Goal: Transaction & Acquisition: Obtain resource

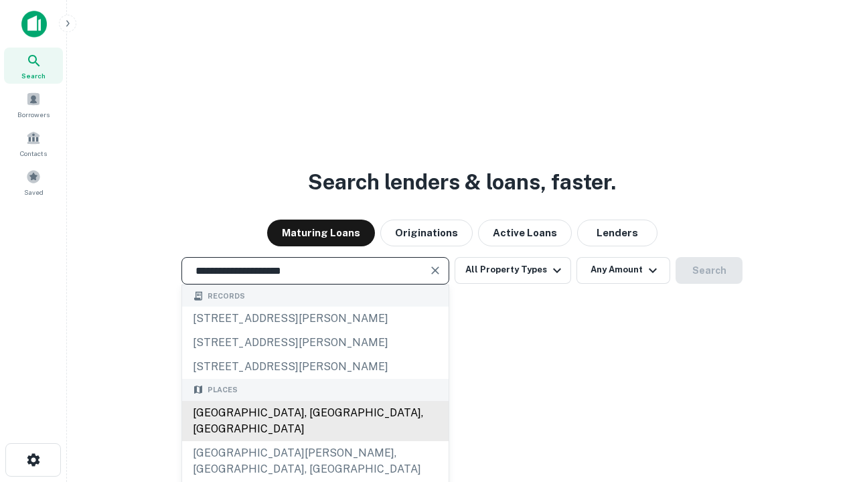
click at [315, 441] on div "[GEOGRAPHIC_DATA], [GEOGRAPHIC_DATA], [GEOGRAPHIC_DATA]" at bounding box center [315, 421] width 267 height 40
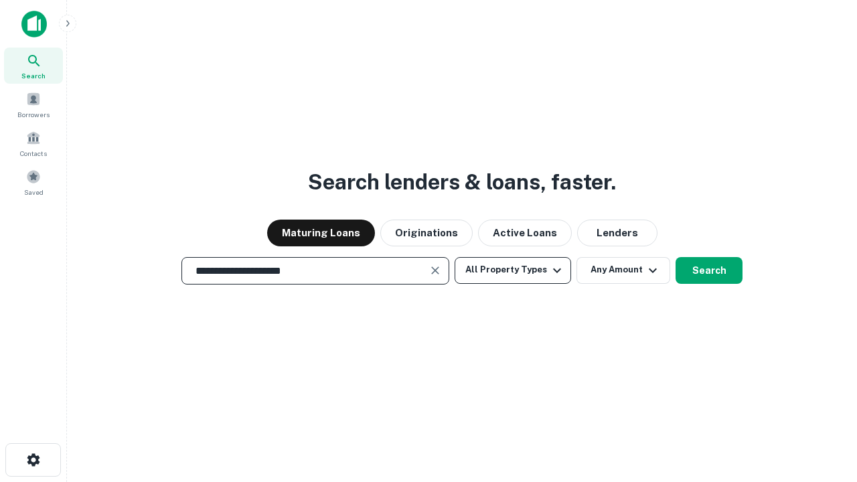
type input "**********"
click at [513, 270] on button "All Property Types" at bounding box center [513, 270] width 117 height 27
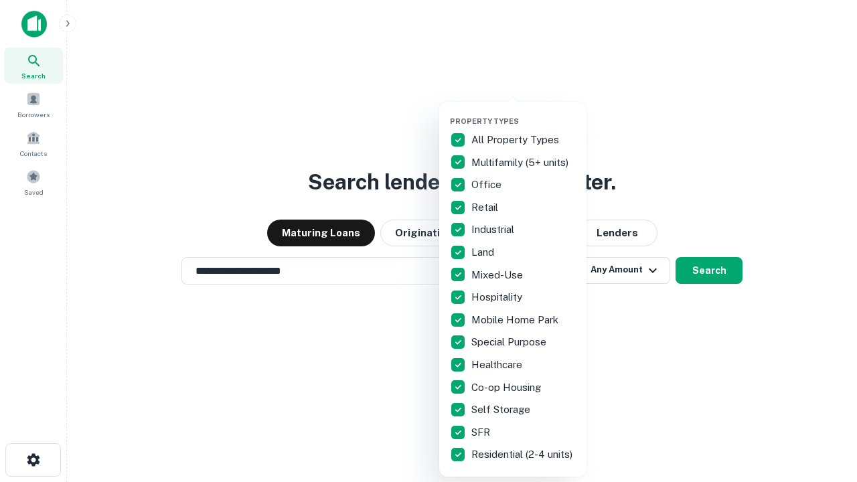
click at [524, 112] on button "button" at bounding box center [523, 112] width 147 height 1
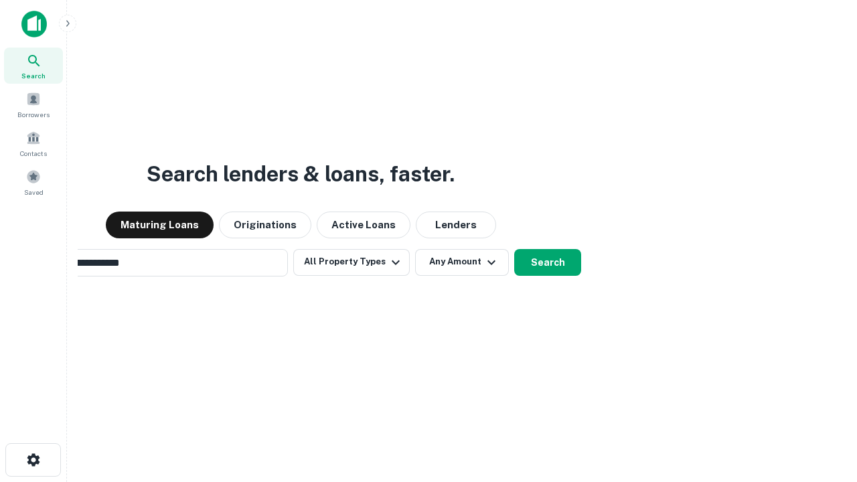
scroll to position [21, 0]
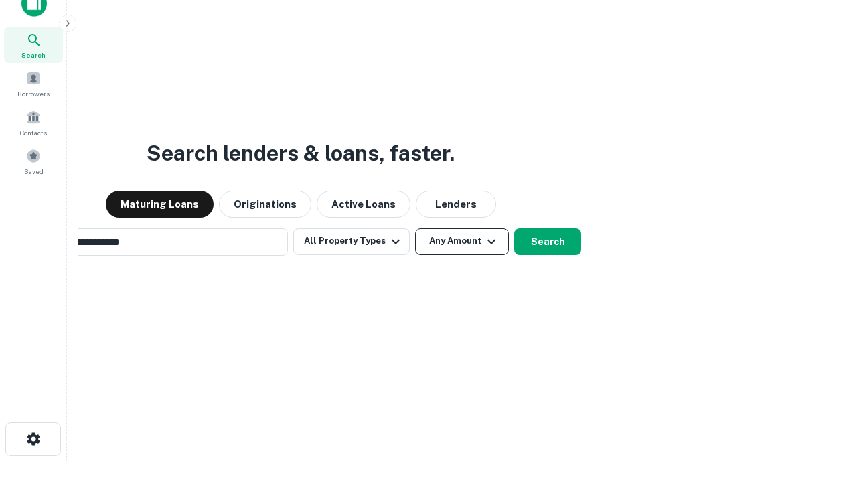
click at [415, 228] on button "Any Amount" at bounding box center [462, 241] width 94 height 27
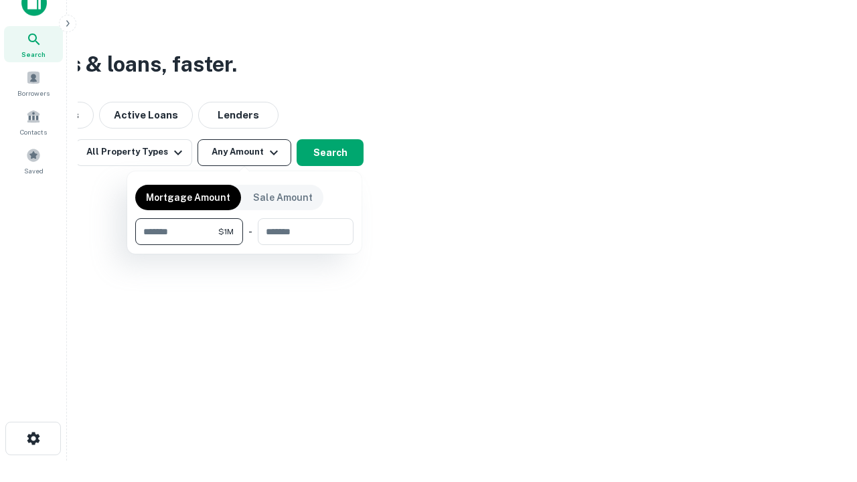
type input "*******"
click at [244, 245] on button "button" at bounding box center [244, 245] width 218 height 1
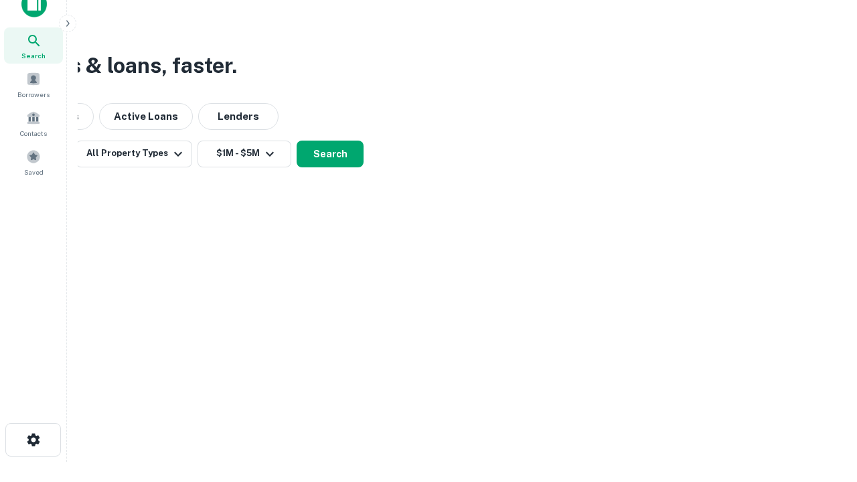
scroll to position [8, 247]
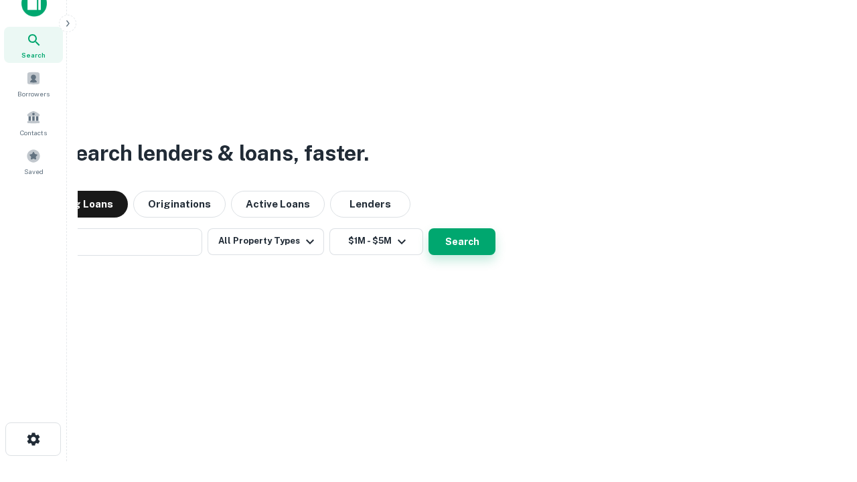
click at [429, 228] on button "Search" at bounding box center [462, 241] width 67 height 27
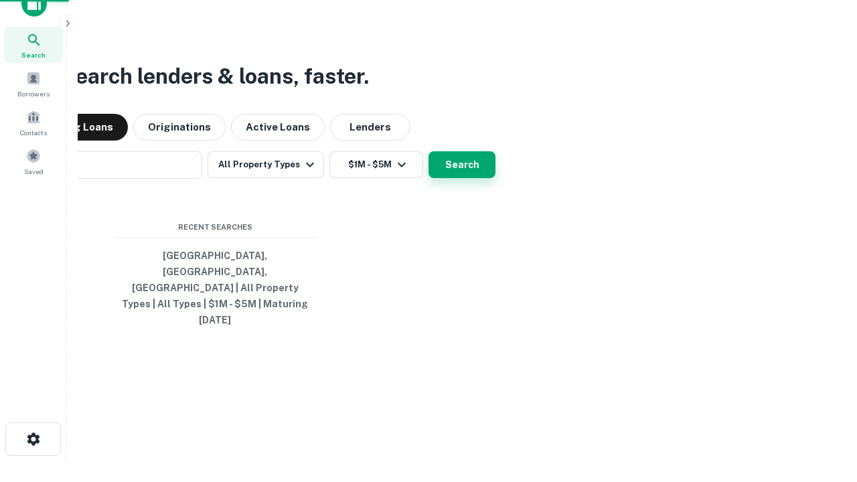
scroll to position [35, 379]
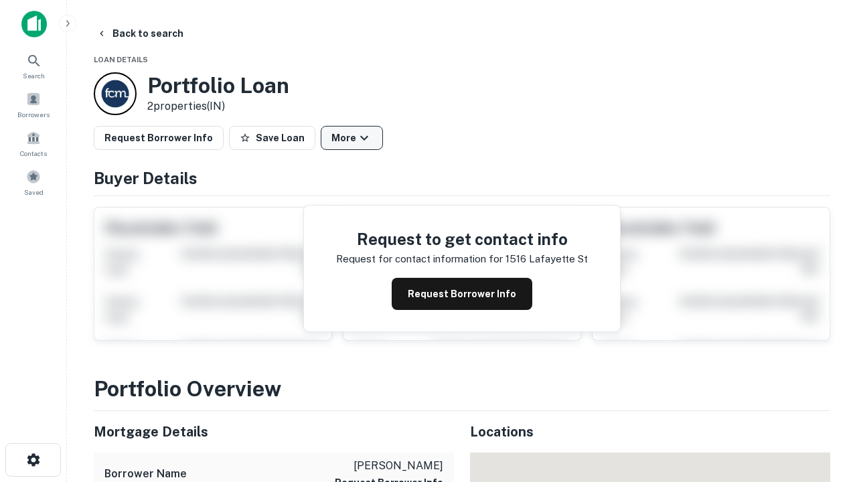
click at [352, 138] on button "More" at bounding box center [352, 138] width 62 height 24
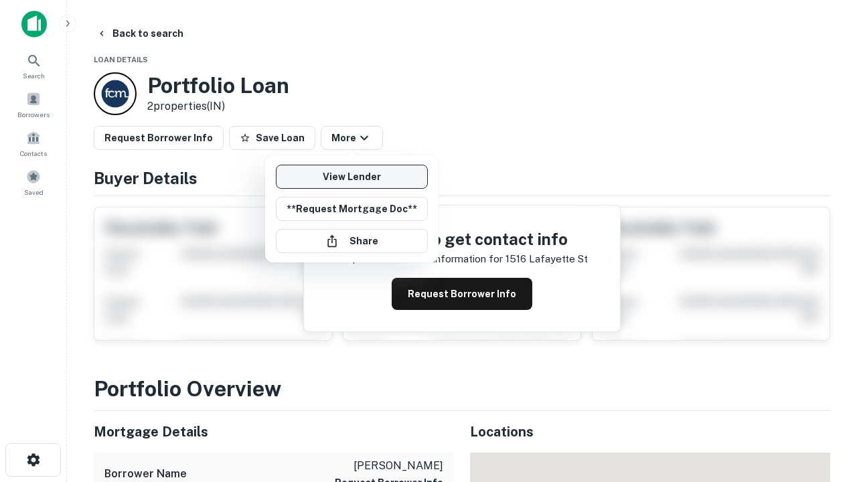
click at [352, 177] on link "View Lender" at bounding box center [352, 177] width 152 height 24
